Goal: Task Accomplishment & Management: Complete application form

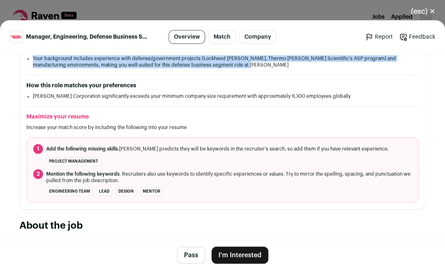
scroll to position [264, 0]
click at [248, 256] on button "I'm Interested" at bounding box center [239, 254] width 57 height 17
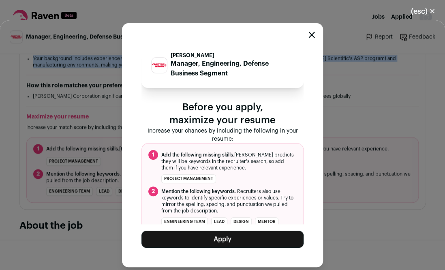
click at [211, 239] on button "Apply" at bounding box center [222, 238] width 162 height 17
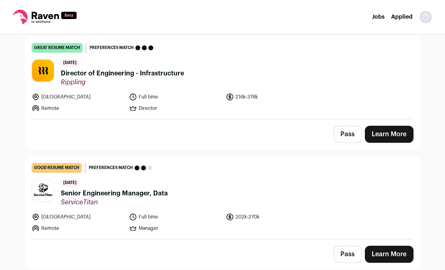
scroll to position [75, 0]
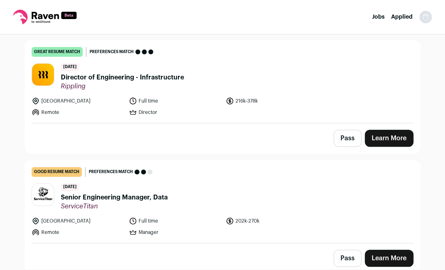
click at [393, 137] on link "Learn More" at bounding box center [389, 138] width 49 height 17
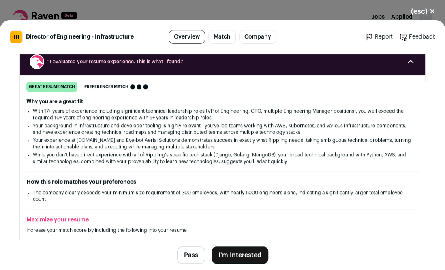
scroll to position [128, 0]
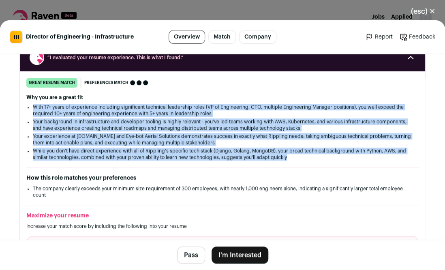
drag, startPoint x: 303, startPoint y: 157, endPoint x: 30, endPoint y: 105, distance: 278.2
click at [30, 105] on div "Why you are a great fit With 17+ years of experience including significant tech…" at bounding box center [222, 127] width 392 height 66
copy ul "With 17+ years of experience including significant technical leadership roles (…"
click at [238, 257] on button "I'm Interested" at bounding box center [239, 254] width 57 height 17
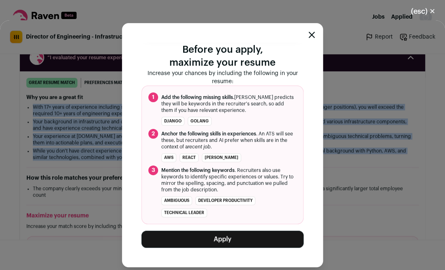
scroll to position [57, 0]
click at [249, 240] on button "Apply" at bounding box center [222, 238] width 162 height 17
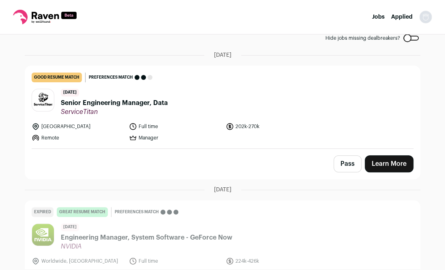
scroll to position [50, 0]
click at [122, 103] on span "Senior Engineering Manager, Data" at bounding box center [114, 103] width 107 height 10
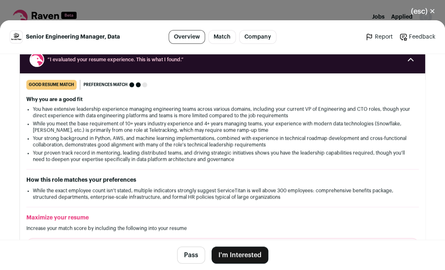
scroll to position [126, 0]
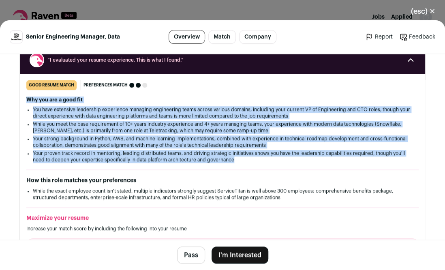
drag, startPoint x: 239, startPoint y: 161, endPoint x: 21, endPoint y: 96, distance: 226.7
click at [21, 96] on div "good resume match You meet the must-have requirements but are missing some nice…" at bounding box center [222, 177] width 405 height 194
copy div "Why you are a good fit You have extensive leadership experience managing engine…"
click at [240, 254] on button "I'm Interested" at bounding box center [239, 254] width 57 height 17
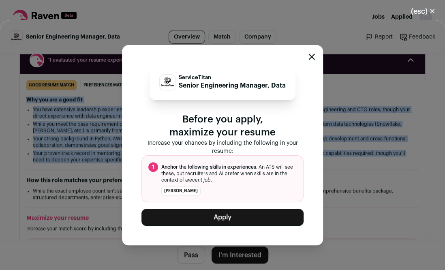
click at [216, 219] on button "Apply" at bounding box center [222, 217] width 162 height 17
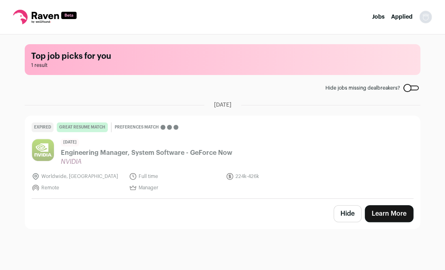
scroll to position [0, 0]
